Goal: Transaction & Acquisition: Download file/media

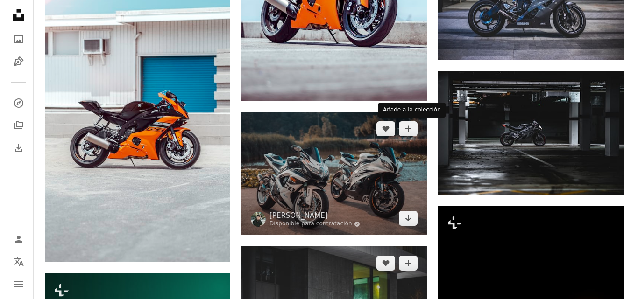
scroll to position [622, 0]
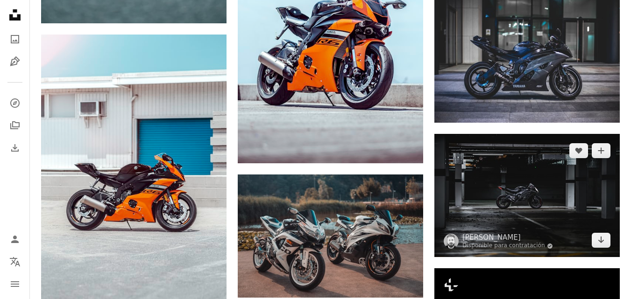
click at [546, 182] on img at bounding box center [526, 195] width 185 height 123
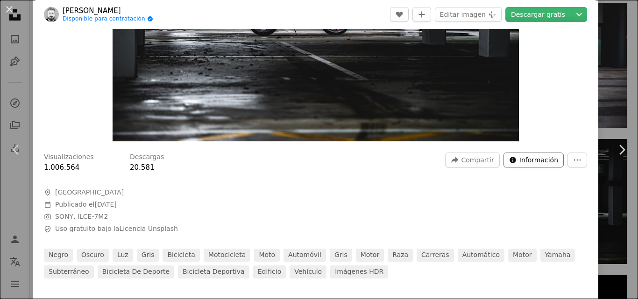
scroll to position [187, 0]
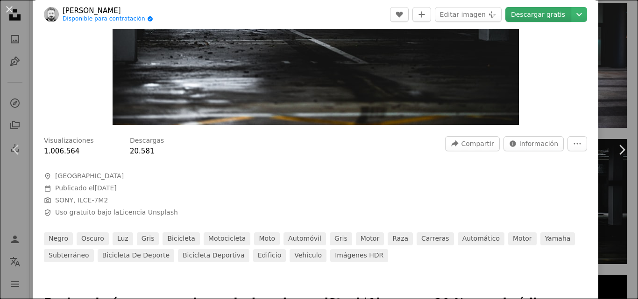
click at [528, 14] on link "Descargar gratis" at bounding box center [537, 14] width 65 height 15
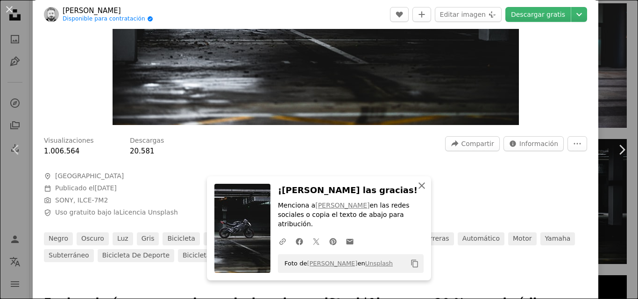
click at [416, 191] on icon "An X shape" at bounding box center [421, 185] width 11 height 11
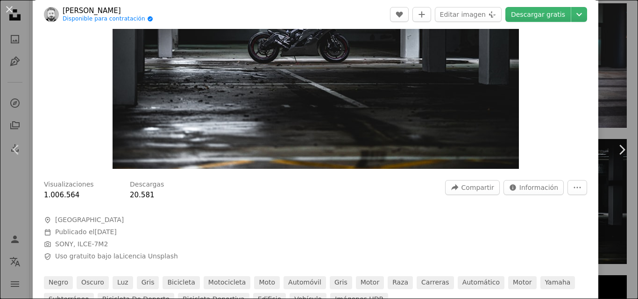
scroll to position [125, 0]
